Goal: Register for event/course

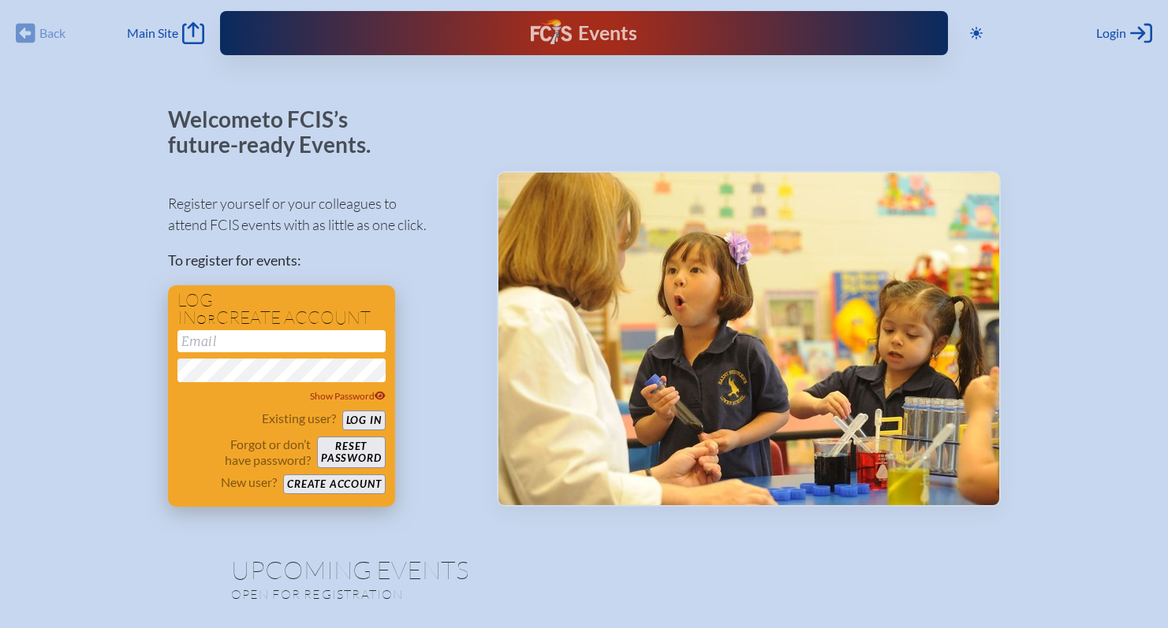
type input "[EMAIL_ADDRESS][DOMAIN_NAME]"
click at [360, 420] on button "Log in" at bounding box center [363, 421] width 43 height 20
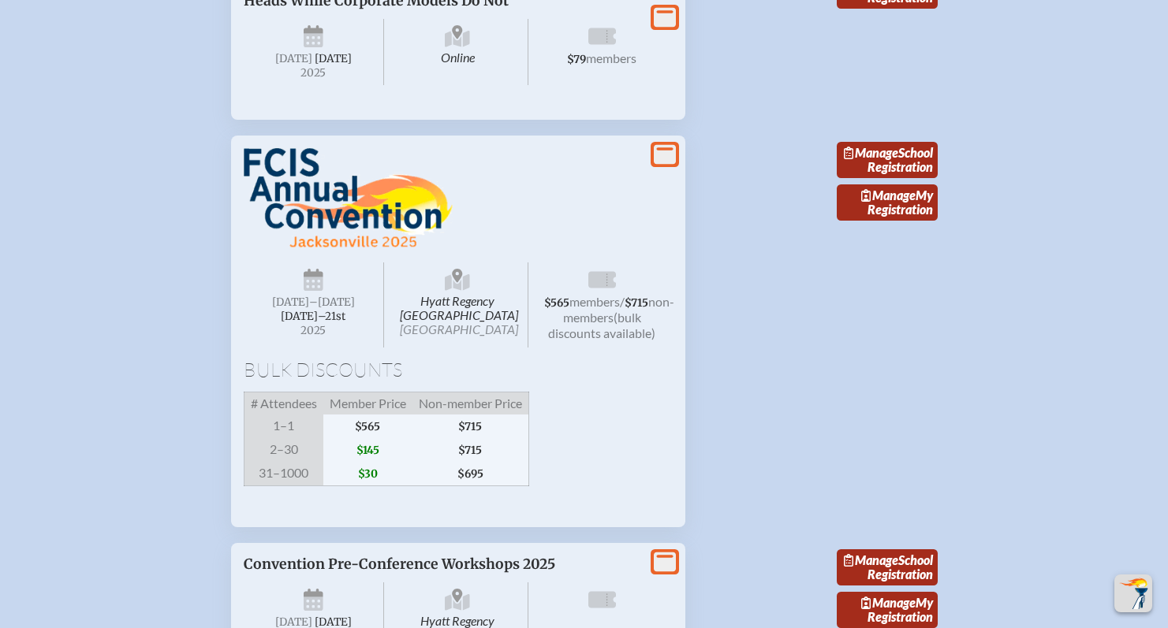
scroll to position [1525, 0]
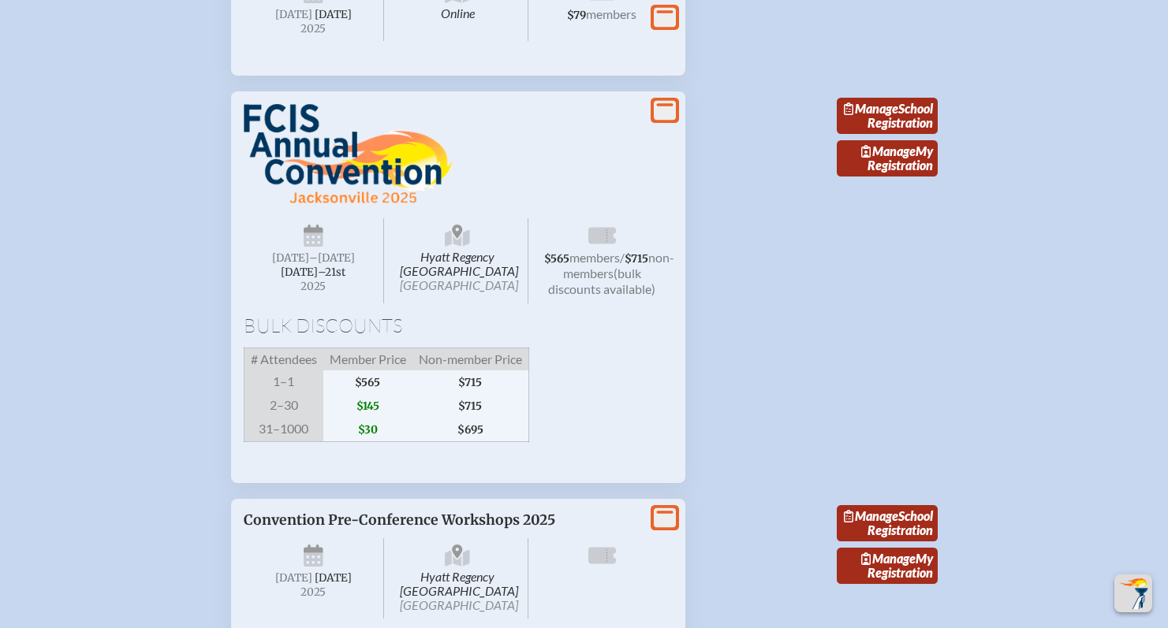
click at [581, 335] on h1 "Bulk Discounts" at bounding box center [458, 325] width 429 height 19
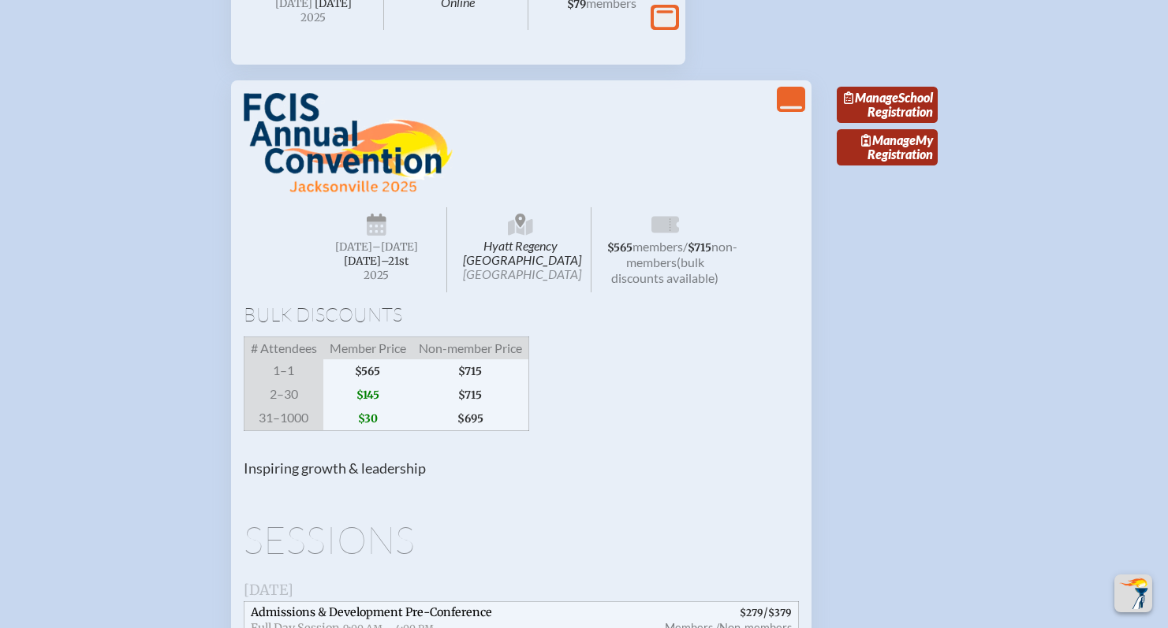
scroll to position [1537, 0]
click at [297, 382] on span "1–1" at bounding box center [284, 371] width 80 height 24
click at [296, 406] on span "2–30" at bounding box center [284, 394] width 80 height 24
click at [367, 406] on span "$145" at bounding box center [367, 394] width 89 height 24
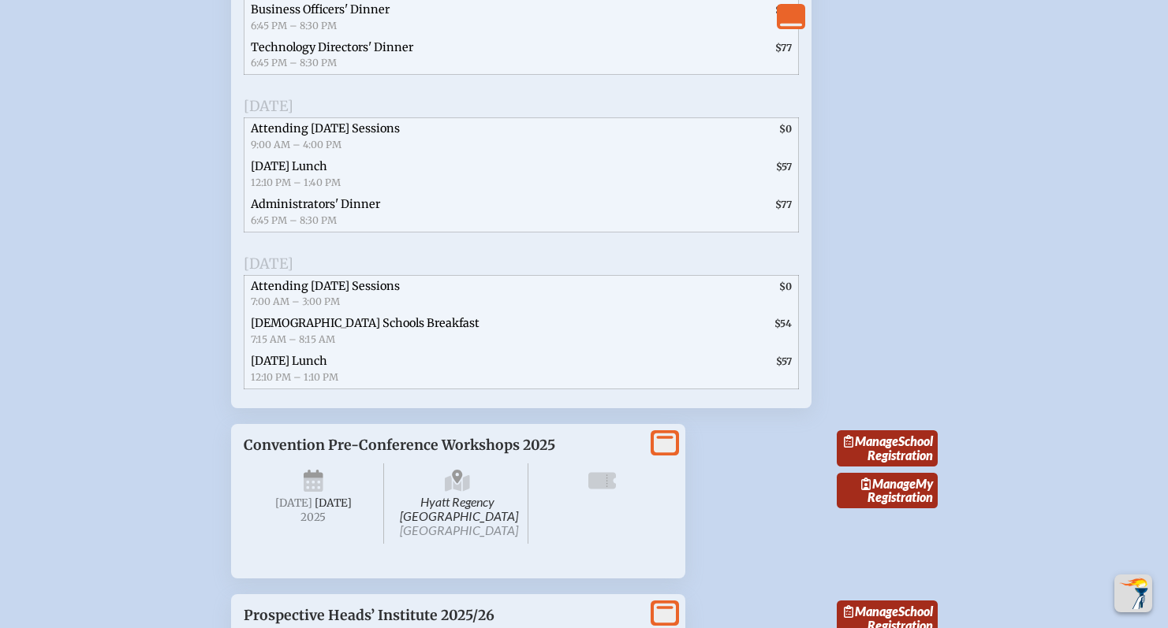
scroll to position [2385, 0]
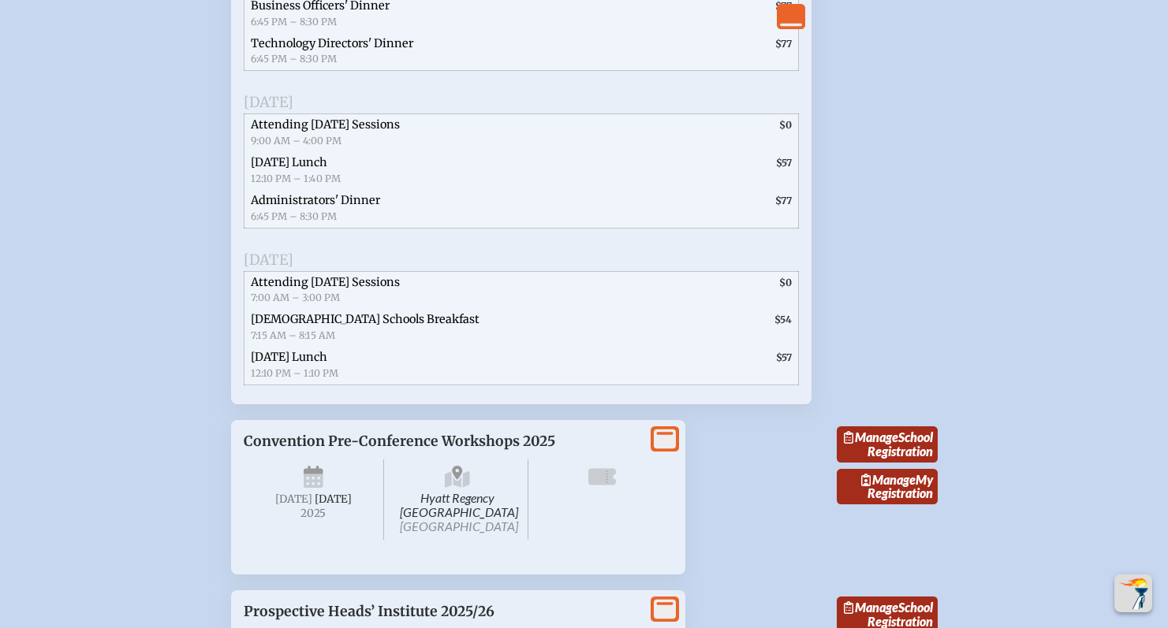
click at [344, 189] on span "[DATE] Lunch 12:10 PM – 1:40 PM" at bounding box center [387, 171] width 286 height 38
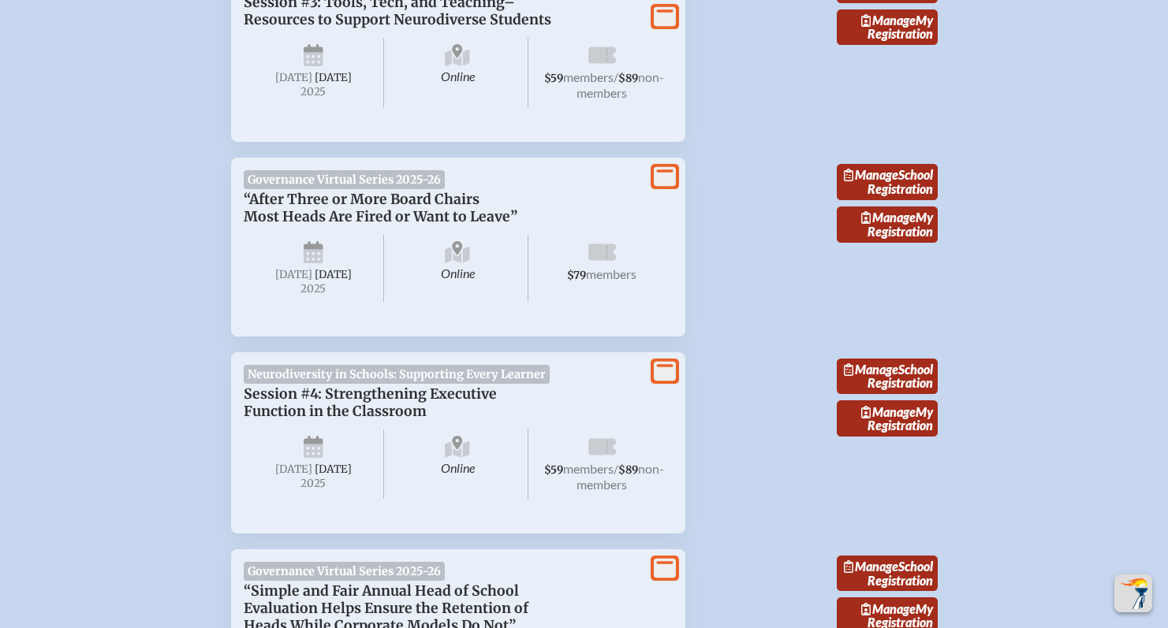
scroll to position [0, 0]
